Goal: Navigation & Orientation: Find specific page/section

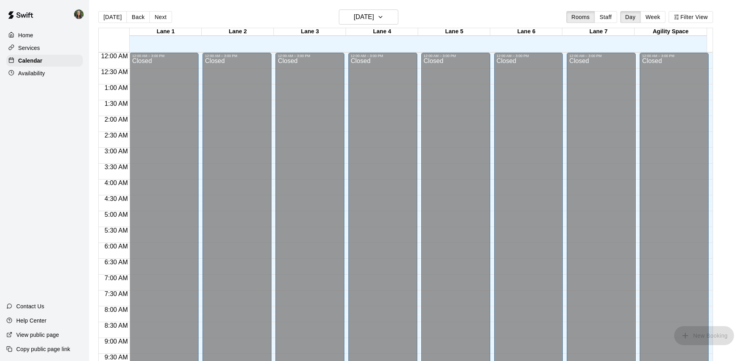
scroll to position [405, 0]
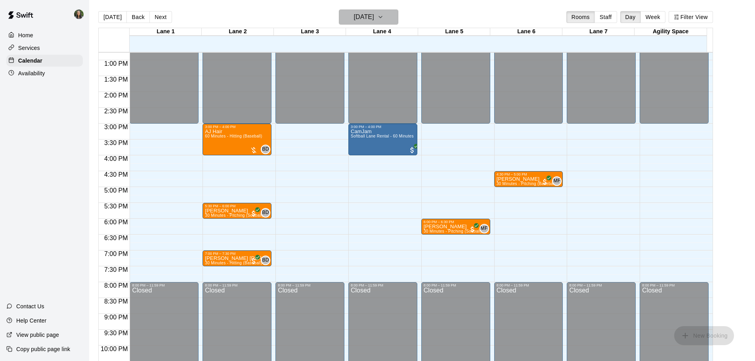
click at [374, 17] on h6 "[DATE]" at bounding box center [364, 17] width 20 height 11
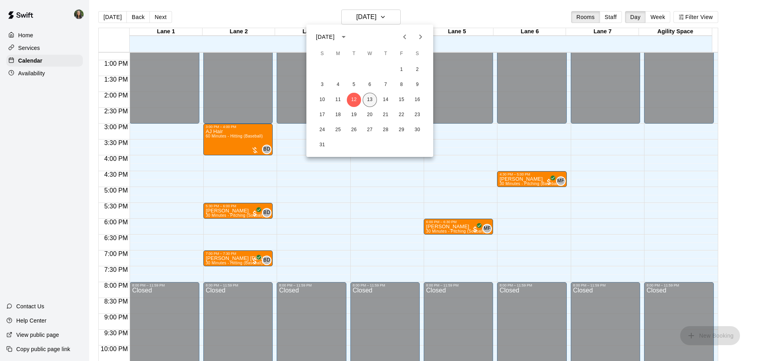
click at [366, 99] on button "13" at bounding box center [370, 100] width 14 height 14
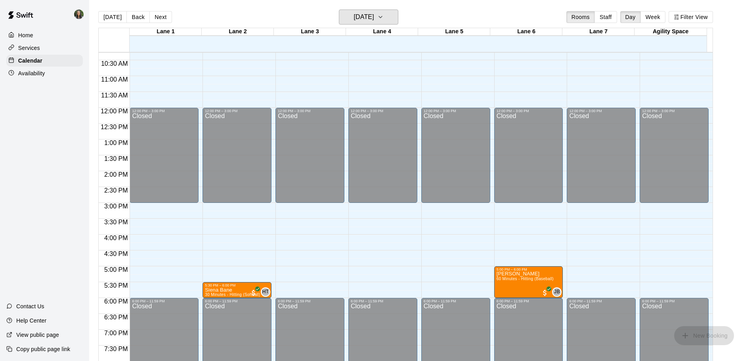
scroll to position [445, 0]
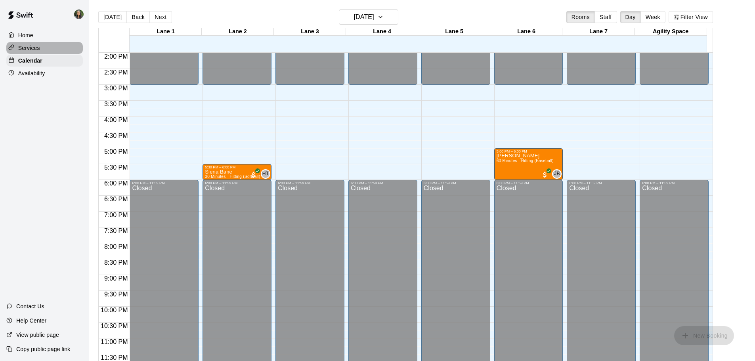
click at [32, 50] on p "Services" at bounding box center [29, 48] width 22 height 8
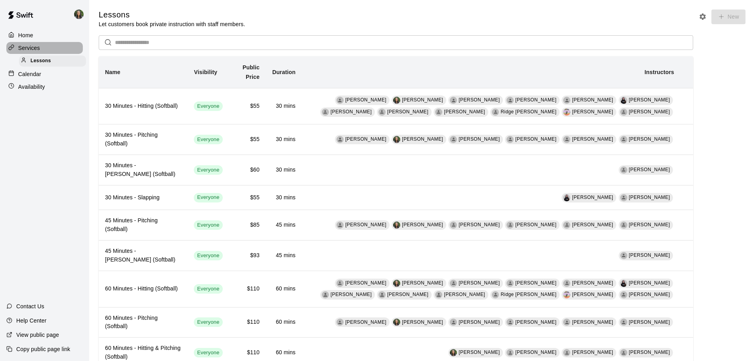
click at [35, 46] on p "Services" at bounding box center [29, 48] width 22 height 8
click at [33, 33] on p "Home" at bounding box center [25, 35] width 15 height 8
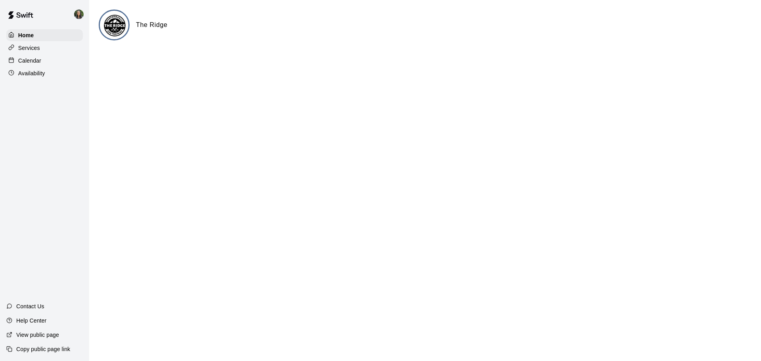
click at [34, 67] on div "Calendar" at bounding box center [44, 61] width 77 height 12
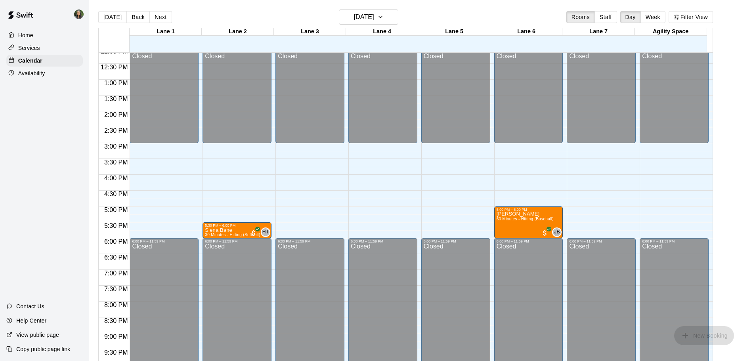
scroll to position [399, 0]
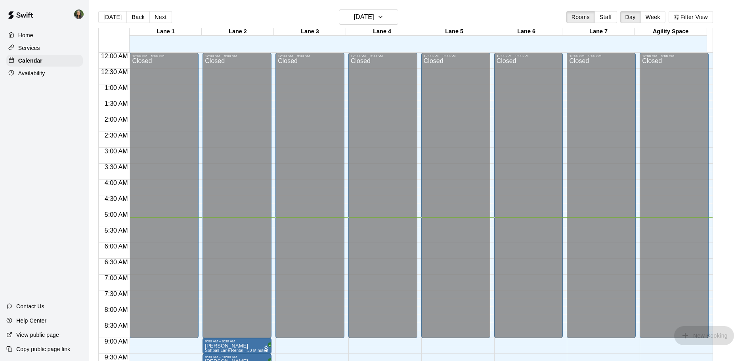
scroll to position [164, 0]
